Goal: Task Accomplishment & Management: Use online tool/utility

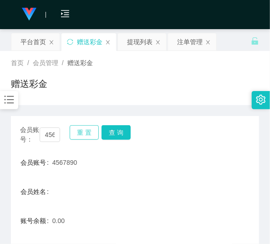
scroll to position [62, 0]
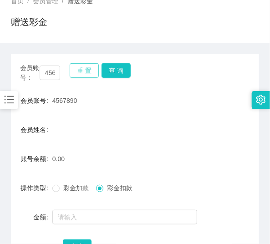
click at [91, 73] on button "重 置" at bounding box center [84, 70] width 29 height 15
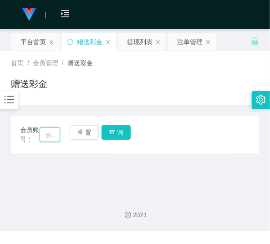
click at [50, 136] on input "text" at bounding box center [50, 134] width 20 height 15
paste input "choishen"
type input "choishen"
click at [122, 134] on button "查 询" at bounding box center [115, 132] width 29 height 15
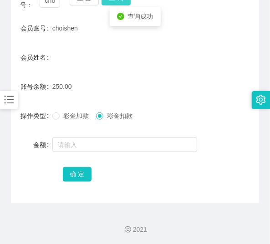
scroll to position [135, 0]
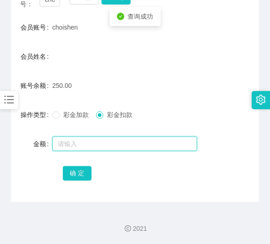
click at [115, 136] on input "text" at bounding box center [124, 143] width 145 height 15
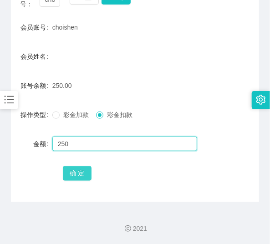
type input "250"
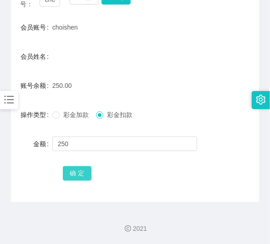
click at [71, 166] on button "确 定" at bounding box center [77, 173] width 29 height 15
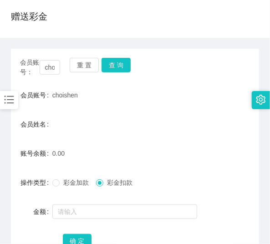
scroll to position [62, 0]
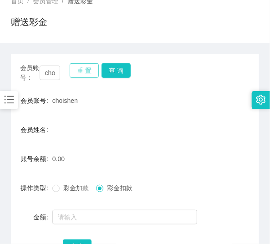
click at [75, 68] on button "重 置" at bounding box center [84, 70] width 29 height 15
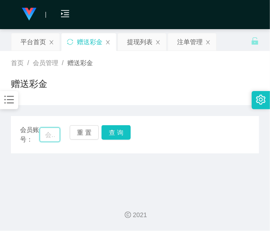
click at [47, 138] on input "text" at bounding box center [50, 134] width 20 height 15
paste input "anson1065"
type input "anson1065"
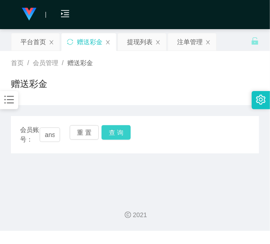
click at [120, 133] on button "查 询" at bounding box center [115, 132] width 29 height 15
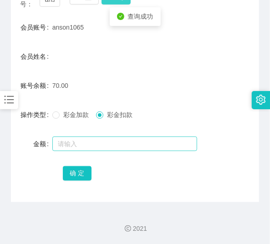
scroll to position [135, 0]
click at [101, 146] on input "text" at bounding box center [124, 143] width 145 height 15
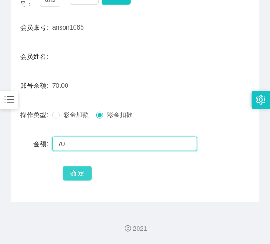
type input "70"
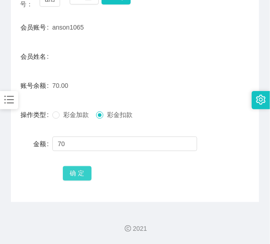
click at [86, 170] on button "确 定" at bounding box center [77, 173] width 29 height 15
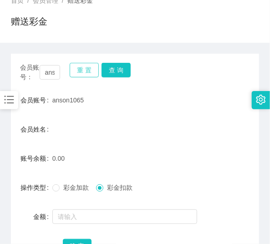
scroll to position [62, 0]
click at [85, 73] on button "重 置" at bounding box center [84, 70] width 29 height 15
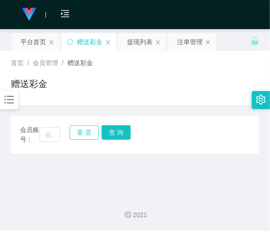
scroll to position [0, 0]
click at [53, 134] on input "text" at bounding box center [50, 134] width 20 height 15
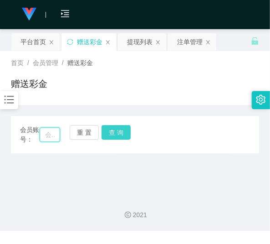
paste input "YXL"
type input "YXL"
click at [114, 130] on button "查 询" at bounding box center [115, 132] width 29 height 15
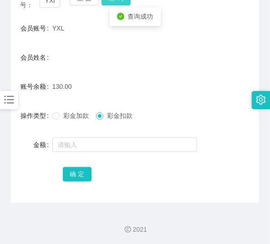
scroll to position [135, 0]
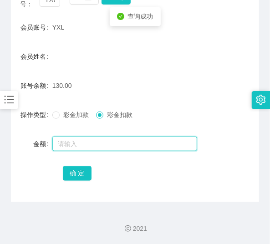
click at [110, 139] on input "text" at bounding box center [124, 143] width 145 height 15
type input "130"
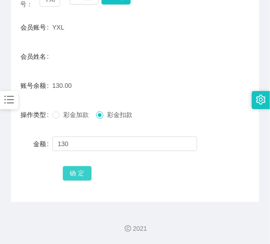
click at [87, 176] on button "确 定" at bounding box center [77, 173] width 29 height 15
click at [56, 28] on span "YXL" at bounding box center [58, 27] width 12 height 7
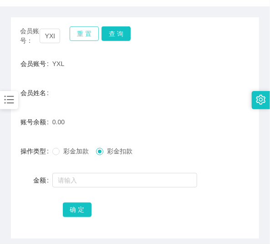
click at [85, 39] on button "重 置" at bounding box center [84, 33] width 29 height 15
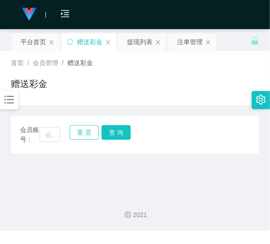
scroll to position [0, 0]
click at [47, 133] on input "text" at bounding box center [50, 134] width 20 height 15
paste input "3309"
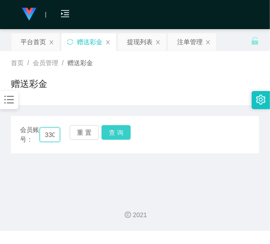
scroll to position [0, 4]
type input "3309"
click at [107, 131] on button "查 询" at bounding box center [115, 132] width 29 height 15
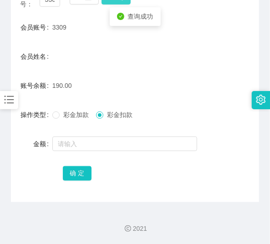
scroll to position [135, 0]
click at [103, 131] on form "会员账号 3309 会员姓名 账号余额 190.00 操作类型 彩金加款 彩金扣款 金额 确 定" at bounding box center [135, 100] width 248 height 164
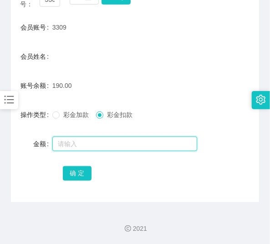
click at [105, 139] on input "text" at bounding box center [124, 143] width 145 height 15
type input "190"
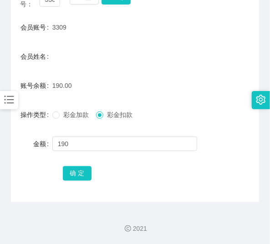
click at [78, 183] on div "会员账号： 3309 重 置 查 询 会员账号 3309 会员姓名 账号余额 190.00 操作类型 彩金加款 彩金扣款 金额 190 确 定" at bounding box center [135, 91] width 248 height 221
click at [78, 177] on button "确 定" at bounding box center [77, 173] width 29 height 15
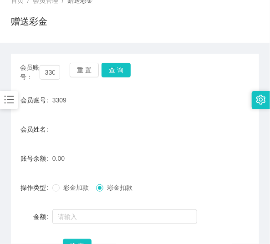
scroll to position [62, 0]
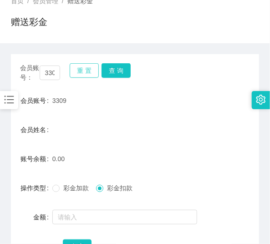
click at [76, 71] on button "重 置" at bounding box center [84, 70] width 29 height 15
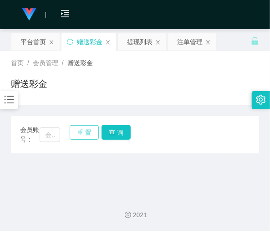
scroll to position [0, 0]
click at [45, 136] on input "text" at bounding box center [50, 134] width 20 height 15
paste input "0175993911"
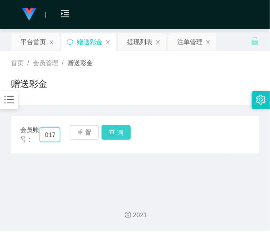
scroll to position [0, 25]
type input "0175993911"
click at [119, 126] on button "查 询" at bounding box center [115, 132] width 29 height 15
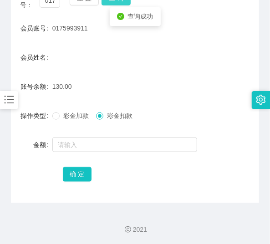
scroll to position [135, 0]
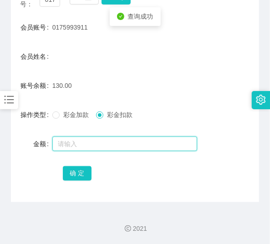
click at [112, 138] on input "text" at bounding box center [124, 143] width 145 height 15
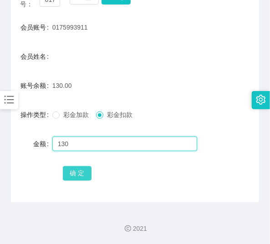
type input "130"
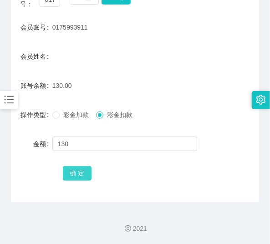
click at [82, 174] on button "确 定" at bounding box center [77, 173] width 29 height 15
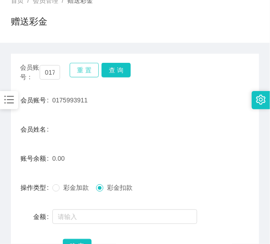
scroll to position [62, 0]
click at [70, 74] on button "重 置" at bounding box center [84, 70] width 29 height 15
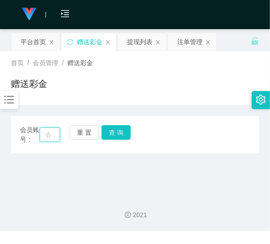
click at [54, 128] on input "text" at bounding box center [50, 134] width 20 height 15
paste input "0175993911"
type input "0175993911"
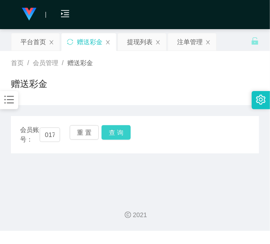
click at [110, 133] on button "查 询" at bounding box center [115, 132] width 29 height 15
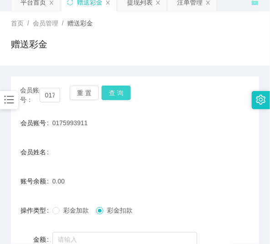
scroll to position [36, 0]
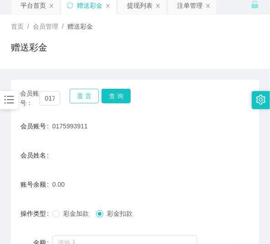
click at [79, 99] on button "重 置" at bounding box center [84, 96] width 29 height 15
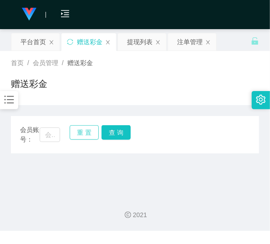
scroll to position [0, 0]
click at [55, 129] on input "text" at bounding box center [50, 134] width 20 height 15
paste input "anson1065"
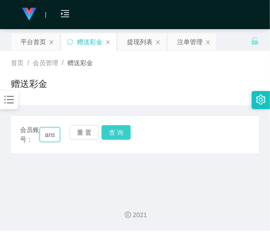
scroll to position [0, 21]
type input "anson1065"
click at [111, 139] on button "查 询" at bounding box center [115, 132] width 29 height 15
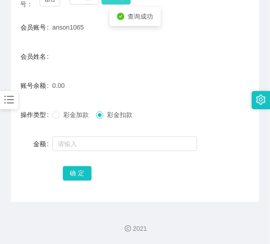
scroll to position [135, 0]
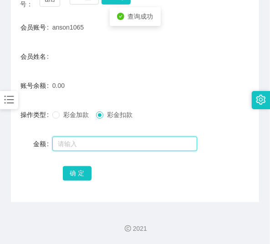
click at [111, 141] on input "text" at bounding box center [124, 143] width 145 height 15
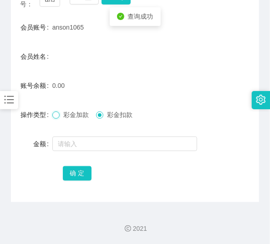
click at [62, 121] on div "彩金加款 彩金扣款" at bounding box center [124, 115] width 145 height 18
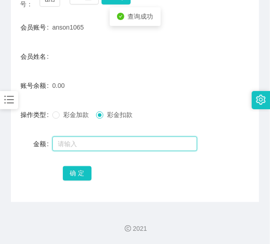
click at [82, 146] on input "text" at bounding box center [124, 143] width 145 height 15
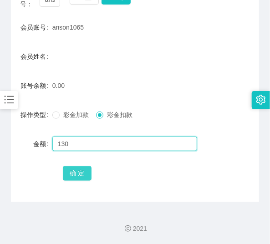
type input "130"
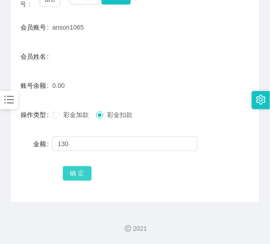
click at [68, 166] on button "确 定" at bounding box center [77, 173] width 29 height 15
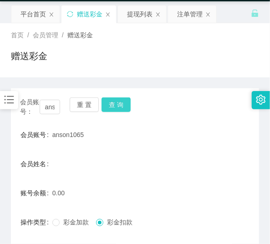
scroll to position [25, 0]
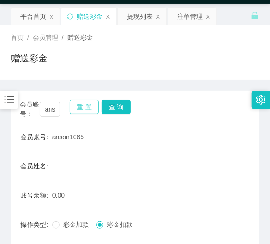
click at [83, 107] on button "重 置" at bounding box center [84, 107] width 29 height 15
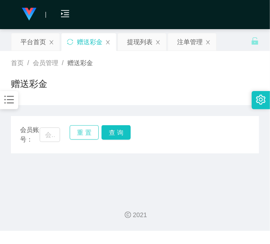
scroll to position [0, 0]
click at [45, 134] on input "text" at bounding box center [50, 134] width 20 height 15
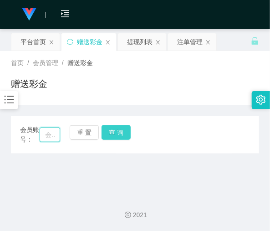
paste input "0169792277"
type input "0169792277"
click at [115, 129] on button "查 询" at bounding box center [115, 132] width 29 height 15
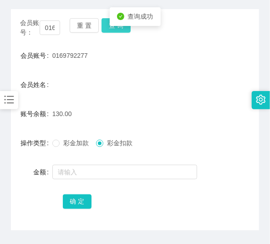
scroll to position [110, 0]
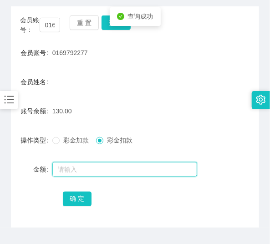
click at [110, 172] on input "text" at bounding box center [124, 169] width 145 height 15
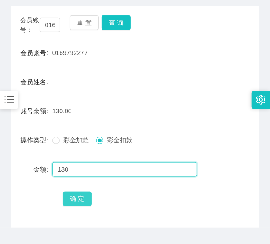
type input "130"
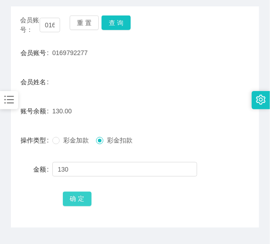
click at [84, 199] on button "确 定" at bounding box center [77, 198] width 29 height 15
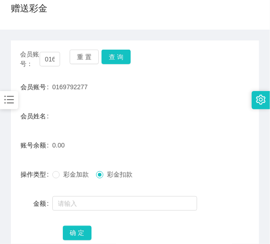
scroll to position [73, 0]
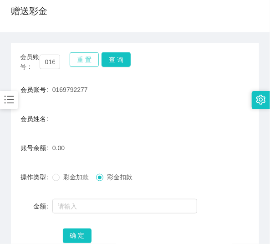
click at [78, 66] on button "重 置" at bounding box center [84, 59] width 29 height 15
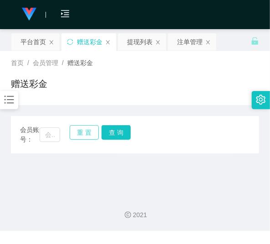
scroll to position [0, 0]
click at [52, 131] on input "text" at bounding box center [50, 134] width 20 height 15
paste input "YXL"
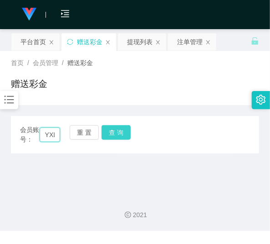
scroll to position [0, 0]
type input "YXL"
click at [119, 131] on button "查 询" at bounding box center [115, 132] width 29 height 15
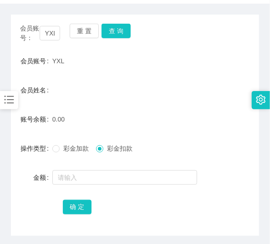
scroll to position [99, 0]
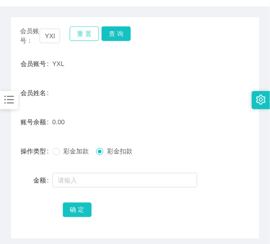
click at [81, 39] on button "重 置" at bounding box center [84, 33] width 29 height 15
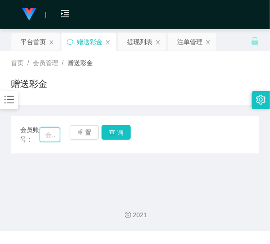
click at [55, 133] on input "text" at bounding box center [50, 134] width 20 height 15
paste input "YXL"
type input "YXL"
click at [117, 134] on button "查 询" at bounding box center [115, 132] width 29 height 15
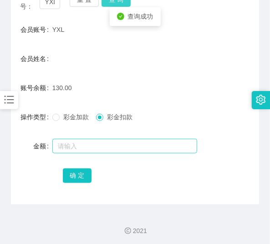
scroll to position [135, 0]
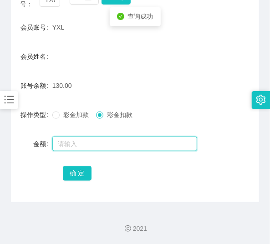
click at [107, 147] on input "text" at bounding box center [124, 143] width 145 height 15
type input "130"
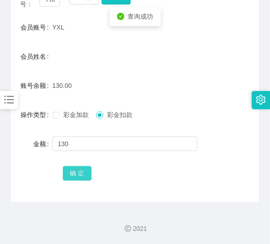
click at [75, 177] on button "确 定" at bounding box center [77, 173] width 29 height 15
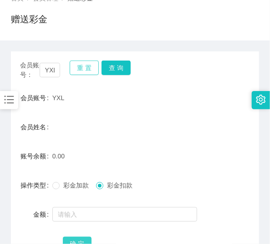
scroll to position [62, 0]
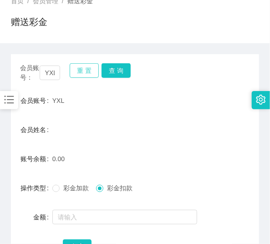
click at [74, 69] on button "重 置" at bounding box center [84, 70] width 29 height 15
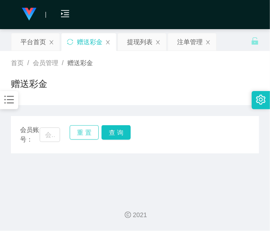
scroll to position [0, 0]
click at [53, 135] on input "text" at bounding box center [50, 134] width 20 height 15
paste input "anson1065"
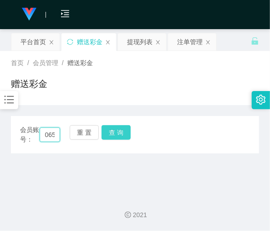
type input "anson1065"
click at [109, 131] on button "查 询" at bounding box center [115, 132] width 29 height 15
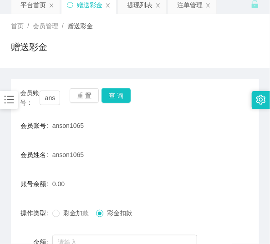
scroll to position [36, 0]
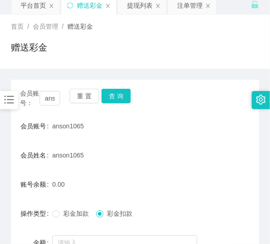
click at [86, 103] on div "重 置 查 询" at bounding box center [90, 98] width 40 height 19
click at [82, 95] on button "重 置" at bounding box center [84, 96] width 29 height 15
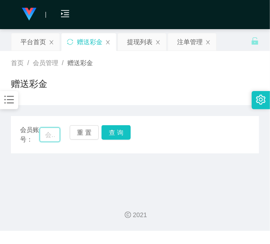
click at [57, 134] on input "text" at bounding box center [50, 134] width 20 height 15
paste input "jedol"
type input "jedol"
click at [101, 130] on button "查 询" at bounding box center [115, 132] width 29 height 15
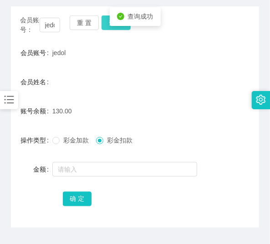
scroll to position [110, 0]
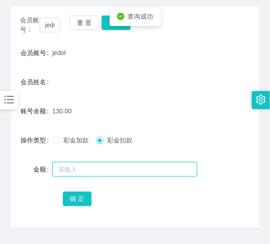
click at [95, 171] on input "text" at bounding box center [124, 169] width 145 height 15
type input "130"
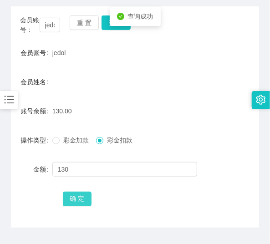
click at [79, 203] on button "确 定" at bounding box center [77, 198] width 29 height 15
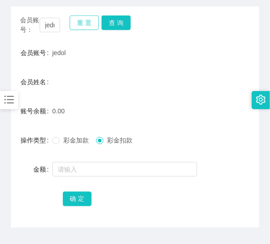
click at [88, 23] on button "重 置" at bounding box center [84, 22] width 29 height 15
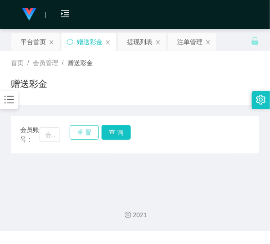
scroll to position [0, 0]
click at [48, 138] on input "text" at bounding box center [50, 134] width 20 height 15
paste input "anson1065"
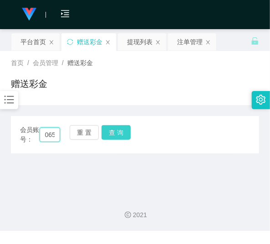
type input "anson1065"
click at [109, 128] on button "查 询" at bounding box center [115, 132] width 29 height 15
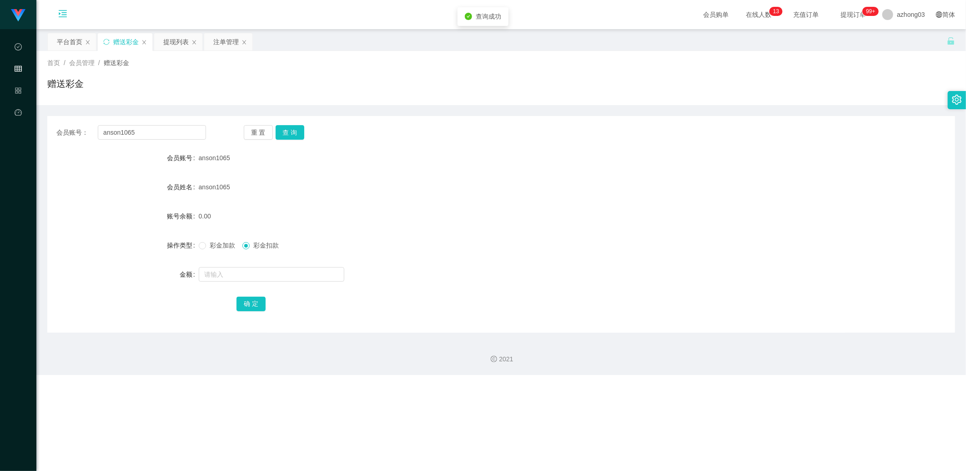
click at [55, 17] on icon "图标: menu-unfold" at bounding box center [62, 14] width 31 height 29
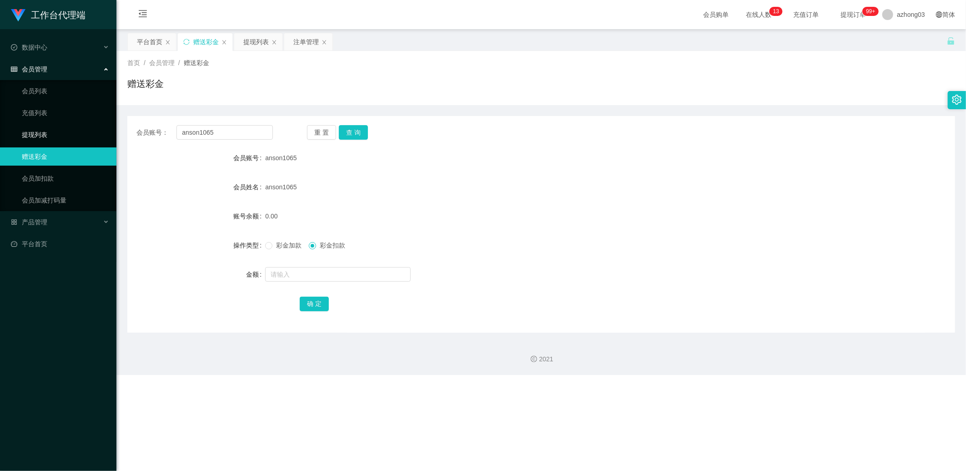
click at [48, 136] on link "提现列表" at bounding box center [65, 135] width 87 height 18
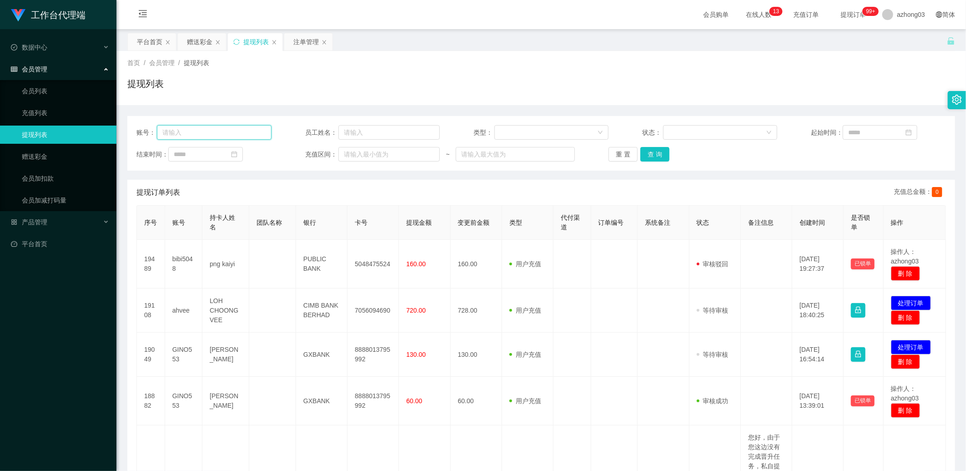
click at [239, 132] on input "text" at bounding box center [214, 132] width 115 height 15
paste input "anson1065"
type input "anson1065"
click at [269, 146] on div "账号： anson1065 员工姓名： 类型： 状态： 起始时间： 结束时间： 充值区间： ~ 重 置 查 询" at bounding box center [541, 143] width 828 height 55
click at [269, 151] on button "查 询" at bounding box center [654, 154] width 29 height 15
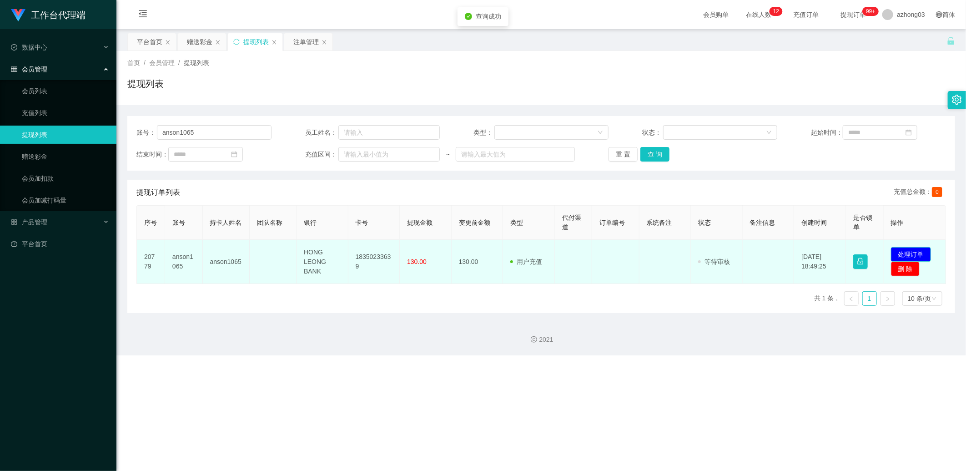
click at [269, 243] on button "处理订单" at bounding box center [911, 254] width 40 height 15
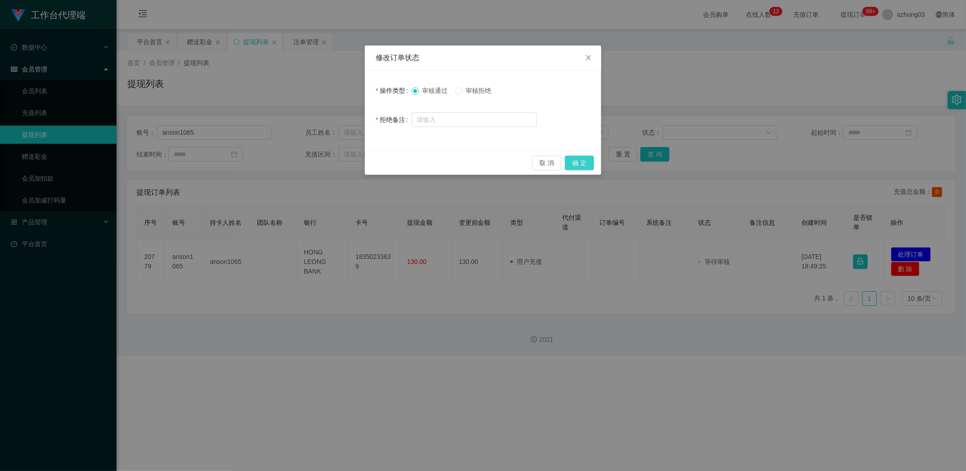
click at [269, 164] on button "确 定" at bounding box center [579, 163] width 29 height 15
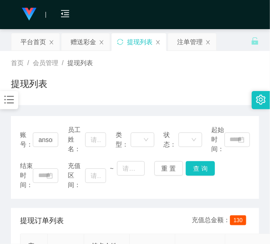
click at [15, 108] on section "工作台代理端 数据中心 会员管理 会员列表 充值列表 提现列表 赠送彩金 会员加扣款 会员加减打码量 产品管理 平台首页 保存配置 重置配置 整体风格设置 主…" at bounding box center [135, 194] width 270 height 388
click at [15, 107] on div at bounding box center [9, 100] width 18 height 18
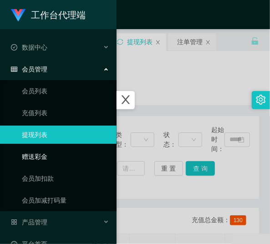
click at [55, 151] on link "赠送彩金" at bounding box center [65, 156] width 87 height 18
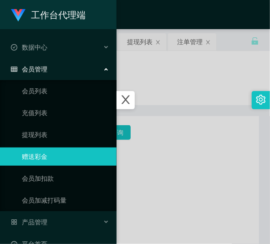
drag, startPoint x: 196, startPoint y: 78, endPoint x: 201, endPoint y: 75, distance: 5.2
click at [197, 77] on div at bounding box center [135, 122] width 270 height 244
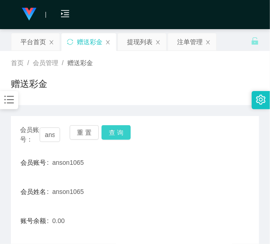
click at [126, 132] on button "查 询" at bounding box center [115, 132] width 29 height 15
